Goal: Task Accomplishment & Management: Use online tool/utility

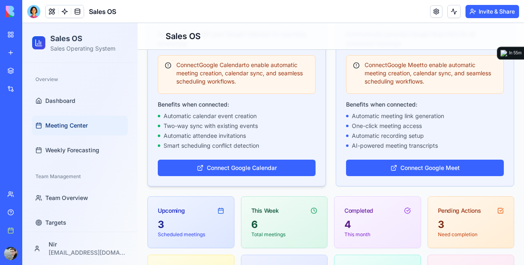
scroll to position [124, 0]
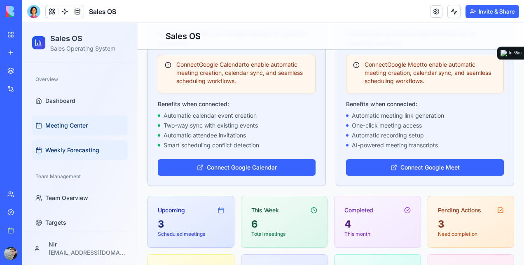
click at [93, 151] on span "Weekly Forecasting" at bounding box center [72, 150] width 54 height 8
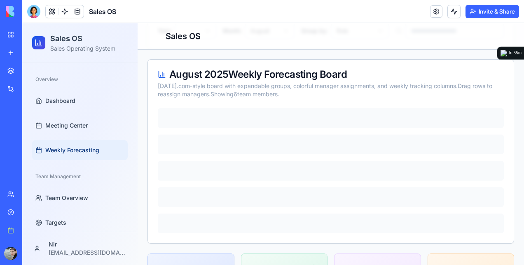
click at [93, 151] on span "Weekly Forecasting" at bounding box center [72, 150] width 54 height 8
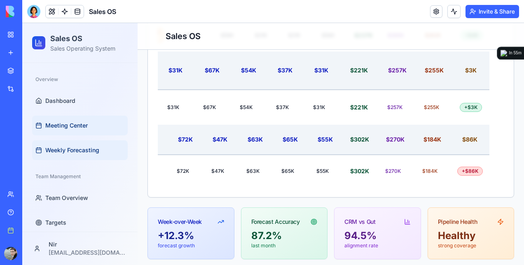
click at [62, 129] on link "Meeting Center" at bounding box center [80, 126] width 96 height 20
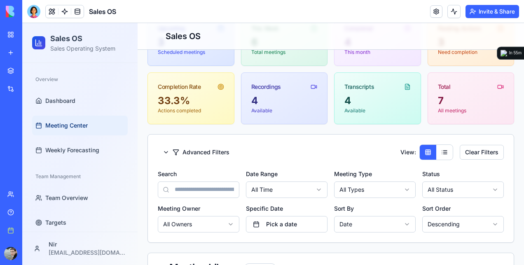
scroll to position [307, 0]
click at [438, 152] on button at bounding box center [444, 152] width 16 height 15
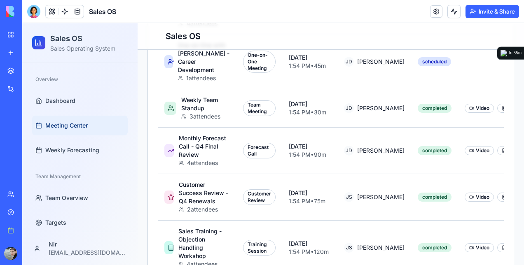
scroll to position [707, 0]
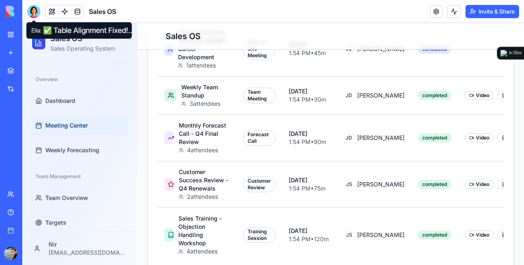
click at [33, 10] on div at bounding box center [33, 11] width 13 height 13
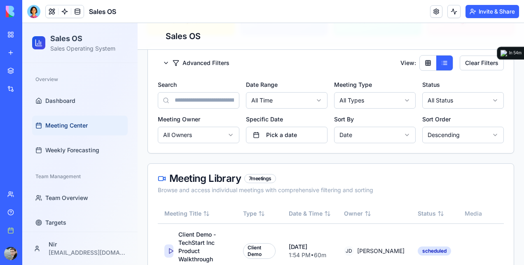
scroll to position [396, 0]
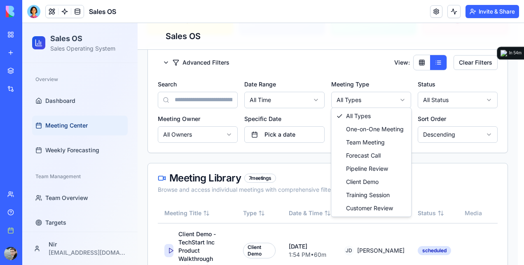
click at [342, 95] on html "Sales OS Sales Operating System Overview Dashboard Meeting Center Weekly Foreca…" at bounding box center [273, 110] width 502 height 967
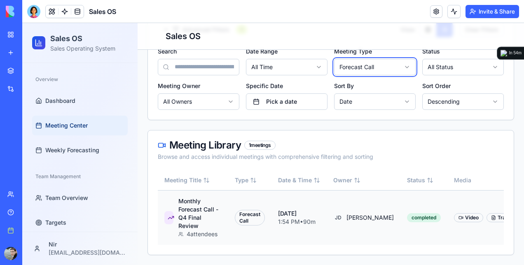
scroll to position [0, 89]
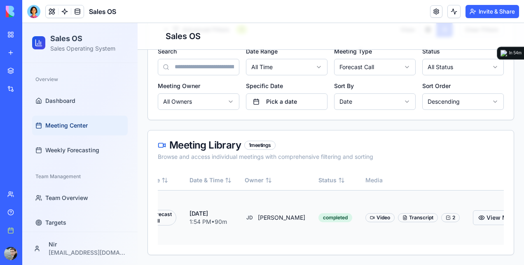
click at [473, 218] on button "View Meeting" at bounding box center [501, 218] width 57 height 15
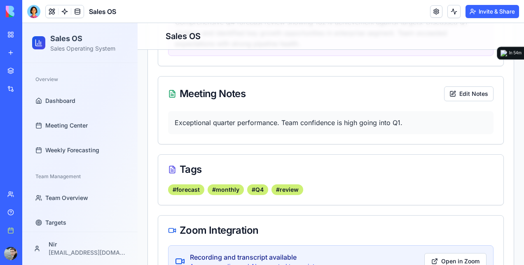
click at [452, 253] on button "Open in Zoom" at bounding box center [455, 261] width 62 height 16
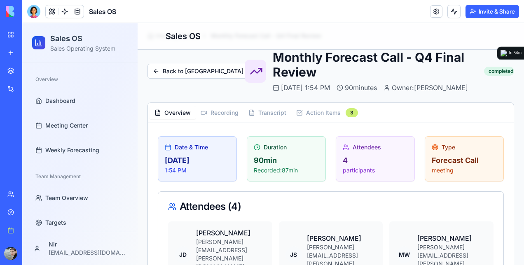
scroll to position [21, 0]
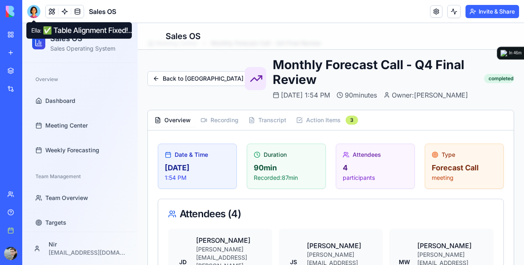
click at [30, 13] on div at bounding box center [33, 11] width 13 height 13
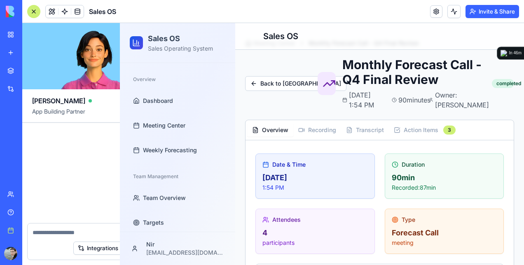
click at [30, 12] on div at bounding box center [33, 11] width 13 height 13
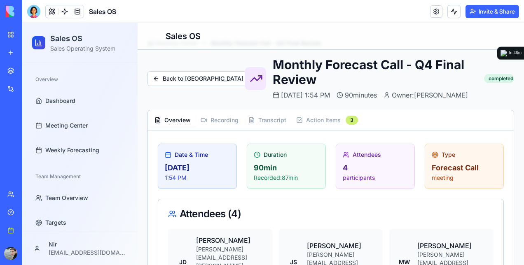
scroll to position [0, 0]
click at [30, 12] on div at bounding box center [33, 11] width 13 height 13
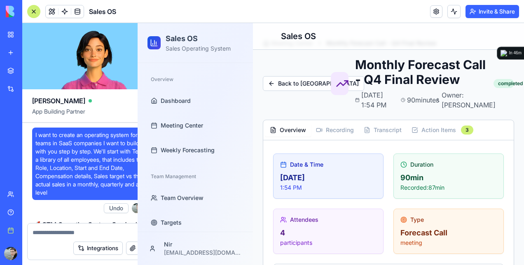
click at [30, 12] on div at bounding box center [33, 11] width 13 height 13
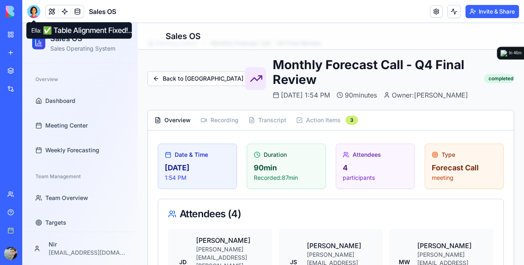
click at [36, 10] on div at bounding box center [33, 11] width 13 height 13
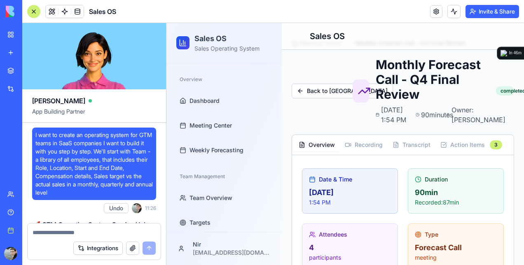
scroll to position [39140, 0]
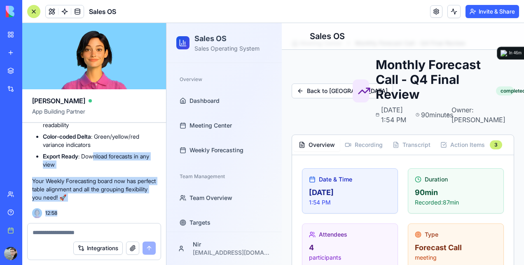
drag, startPoint x: 95, startPoint y: 160, endPoint x: 70, endPoint y: 232, distance: 76.4
click at [70, 232] on div "[PERSON_NAME] App Building Partner I want to create an operating system for GTM…" at bounding box center [94, 144] width 144 height 242
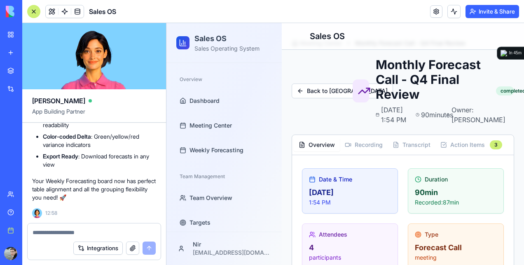
click at [70, 232] on textarea at bounding box center [94, 233] width 123 height 8
paste textarea "**********"
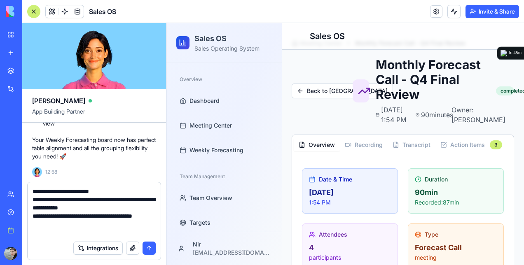
scroll to position [98, 0]
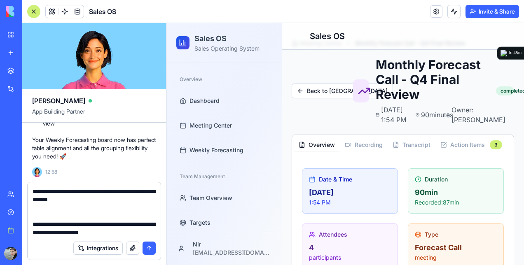
type textarea "**********"
click at [149, 251] on button "submit" at bounding box center [149, 248] width 13 height 13
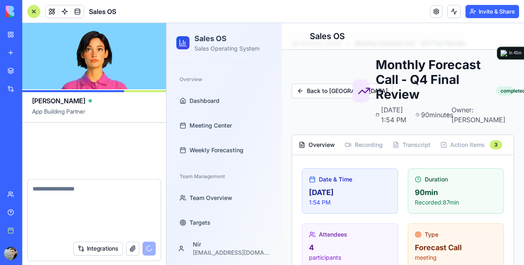
scroll to position [0, 0]
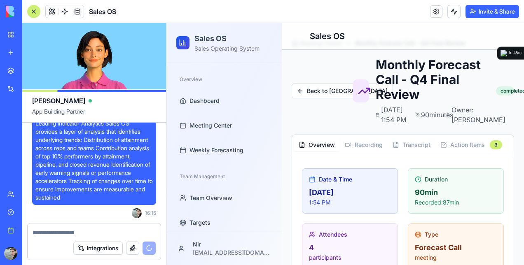
click at [133, 252] on button "button" at bounding box center [132, 248] width 13 height 13
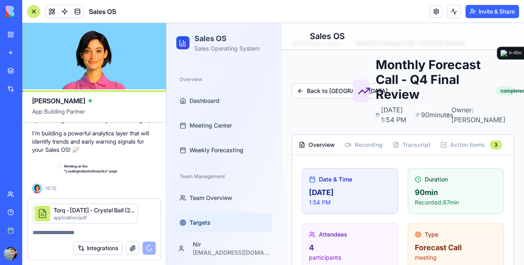
scroll to position [39374, 0]
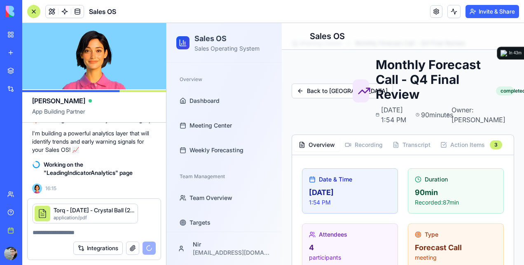
click at [79, 251] on button "Integrations" at bounding box center [97, 248] width 49 height 13
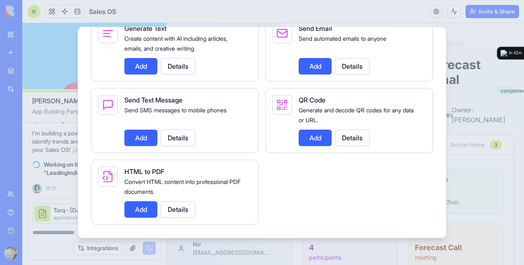
scroll to position [1228, 0]
click at [63, 124] on div at bounding box center [262, 132] width 524 height 265
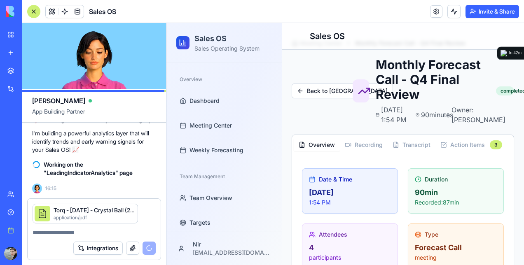
click at [33, 16] on div at bounding box center [33, 11] width 13 height 13
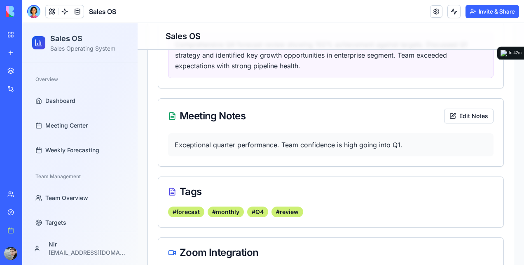
scroll to position [398, 0]
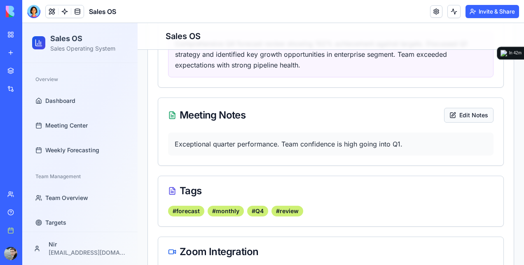
click at [473, 108] on button "Edit Notes" at bounding box center [468, 115] width 49 height 15
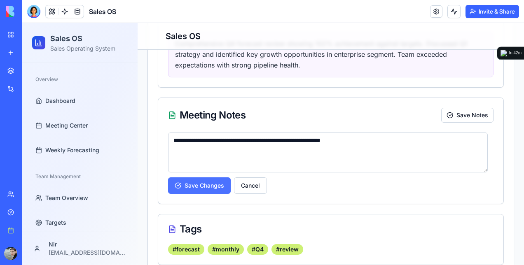
click at [220, 178] on button "Save Changes" at bounding box center [199, 186] width 63 height 16
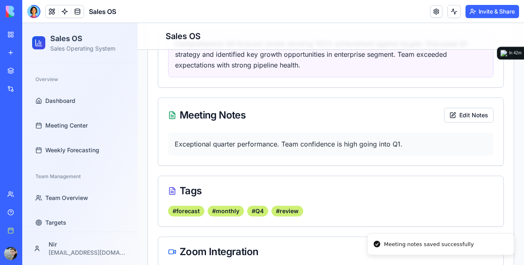
scroll to position [419, 0]
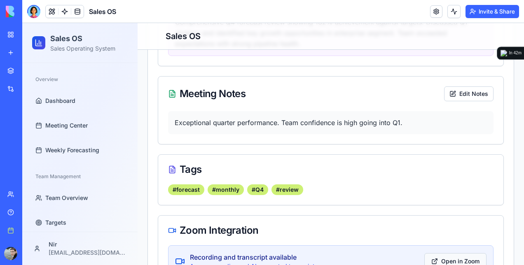
click at [443, 253] on button "Open in Zoom" at bounding box center [455, 261] width 62 height 16
